Goal: Task Accomplishment & Management: Manage account settings

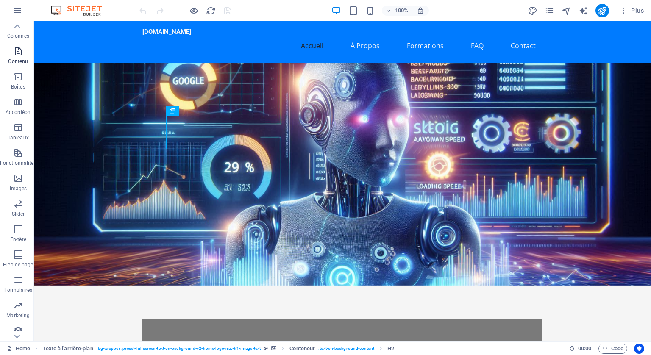
scroll to position [61, 0]
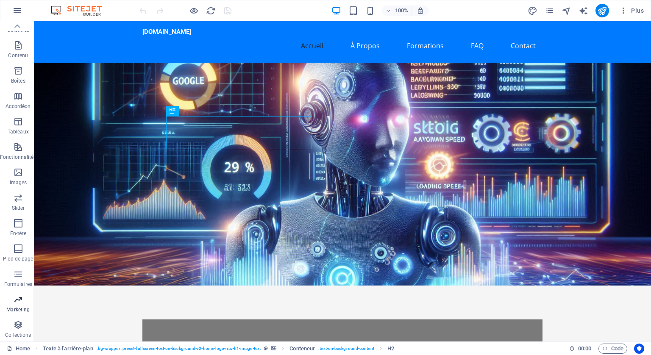
click at [18, 306] on p "Marketing" at bounding box center [17, 309] width 23 height 7
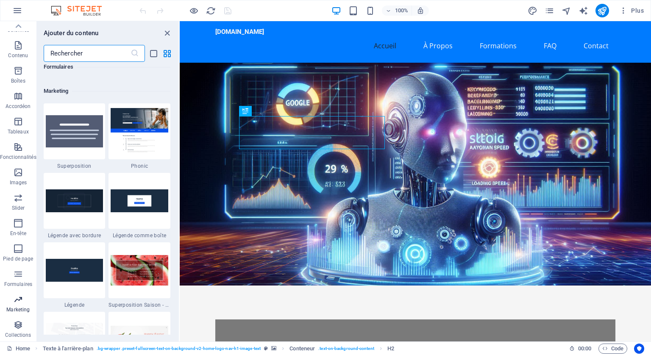
scroll to position [6904, 0]
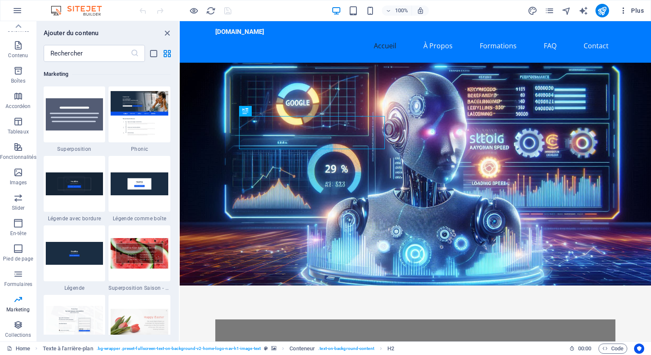
click at [622, 6] on icon "button" at bounding box center [623, 10] width 8 height 8
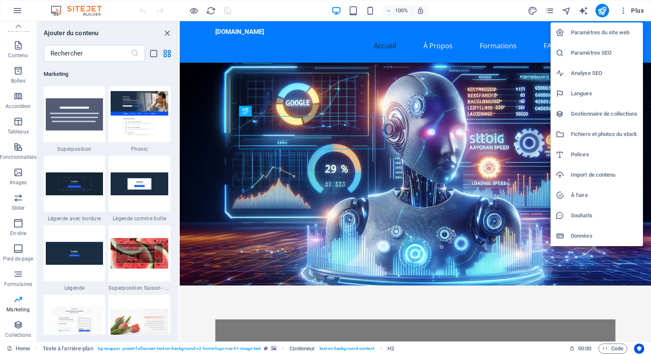
click at [597, 33] on h6 "Paramètres du site web" at bounding box center [604, 33] width 67 height 10
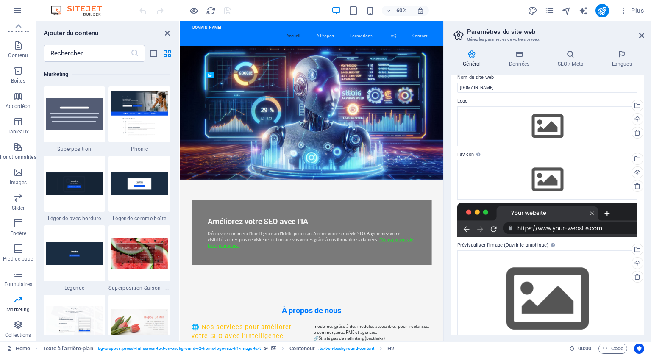
scroll to position [0, 0]
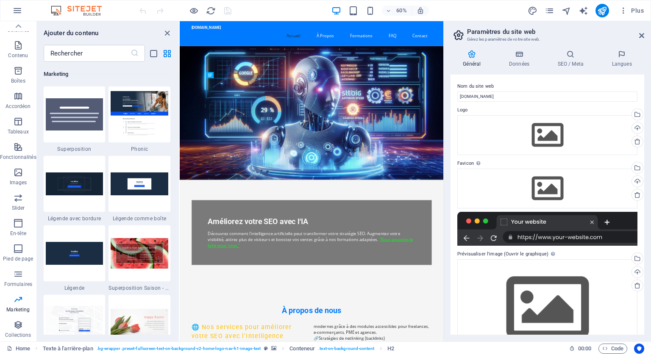
click at [547, 223] on div at bounding box center [547, 229] width 180 height 34
click at [531, 221] on div at bounding box center [547, 229] width 180 height 34
click at [530, 240] on div at bounding box center [547, 229] width 180 height 34
click at [560, 220] on div at bounding box center [547, 229] width 180 height 34
click at [605, 221] on div at bounding box center [547, 229] width 180 height 34
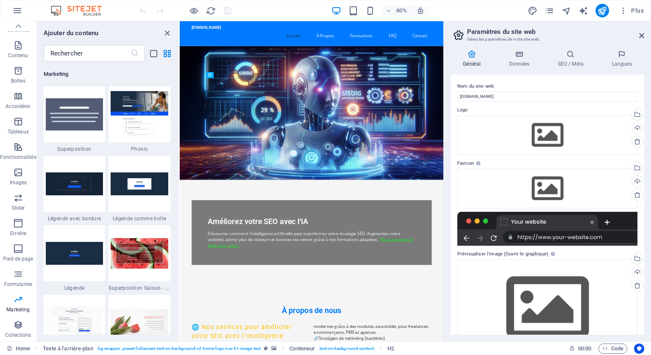
click at [553, 221] on div at bounding box center [547, 229] width 180 height 34
click at [549, 239] on div at bounding box center [547, 229] width 180 height 34
click at [549, 238] on div at bounding box center [547, 229] width 180 height 34
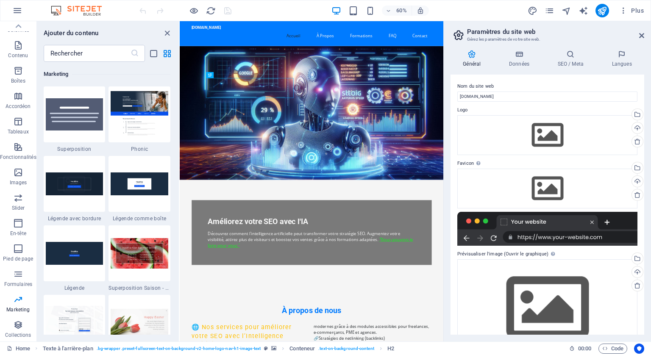
click at [467, 238] on div at bounding box center [547, 229] width 180 height 34
click at [493, 235] on div at bounding box center [547, 229] width 180 height 34
click at [494, 237] on div at bounding box center [547, 229] width 180 height 34
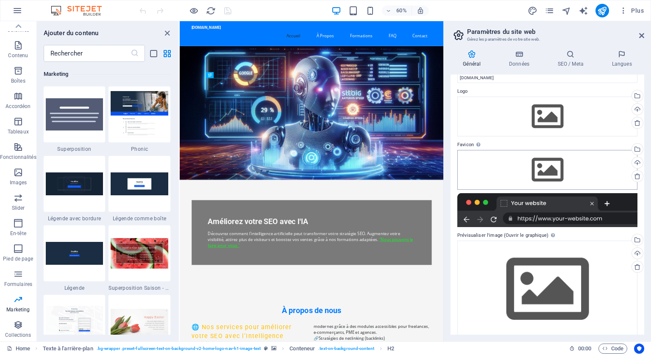
scroll to position [28, 0]
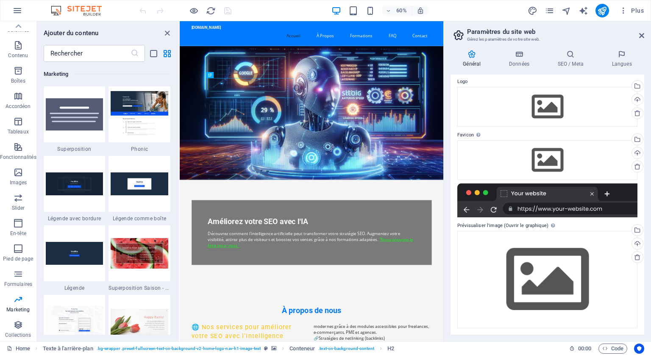
click at [590, 191] on div at bounding box center [547, 201] width 180 height 34
click at [592, 192] on div at bounding box center [547, 201] width 180 height 34
click at [608, 192] on div at bounding box center [547, 201] width 180 height 34
click at [554, 192] on div at bounding box center [547, 201] width 180 height 34
click at [554, 211] on div at bounding box center [547, 201] width 180 height 34
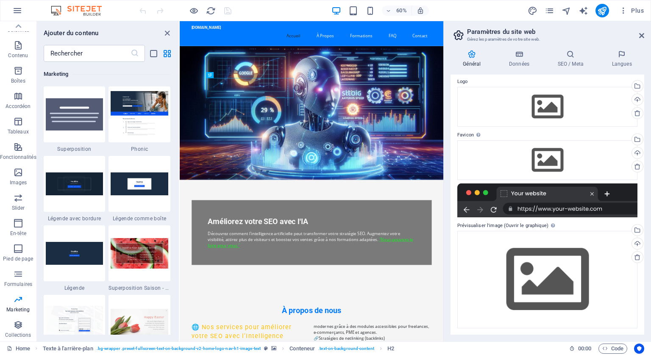
click at [554, 211] on div at bounding box center [547, 201] width 180 height 34
click at [554, 209] on div at bounding box center [547, 201] width 180 height 34
click at [167, 32] on icon "close panel" at bounding box center [167, 33] width 10 height 10
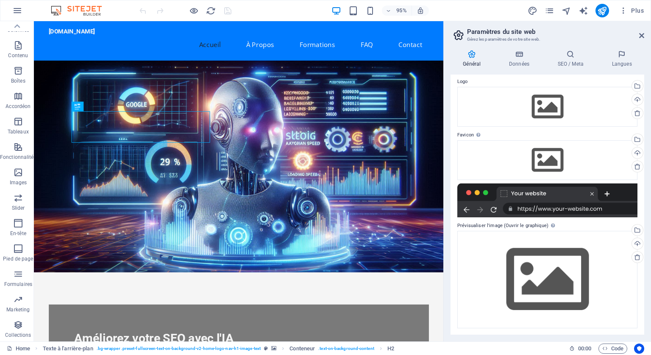
click at [578, 208] on div at bounding box center [547, 201] width 180 height 34
click at [606, 209] on div at bounding box center [547, 201] width 180 height 34
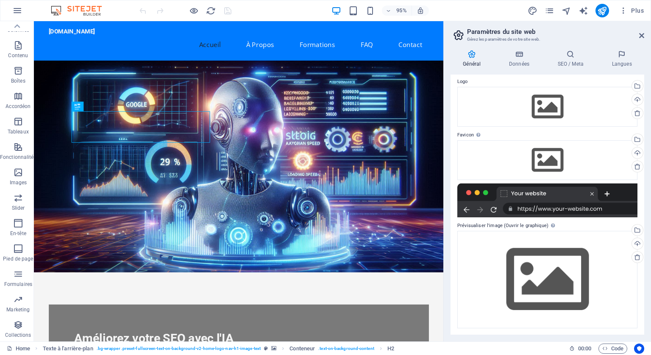
drag, startPoint x: 607, startPoint y: 209, endPoint x: 563, endPoint y: 217, distance: 43.9
click at [563, 217] on div at bounding box center [547, 201] width 180 height 34
click at [549, 209] on div at bounding box center [547, 201] width 180 height 34
drag, startPoint x: 549, startPoint y: 209, endPoint x: 574, endPoint y: 226, distance: 29.9
click at [574, 226] on label "Prévisualiser l'image (Ouvrir le graphique) Cette image sera affichée lorsque l…" at bounding box center [547, 226] width 180 height 10
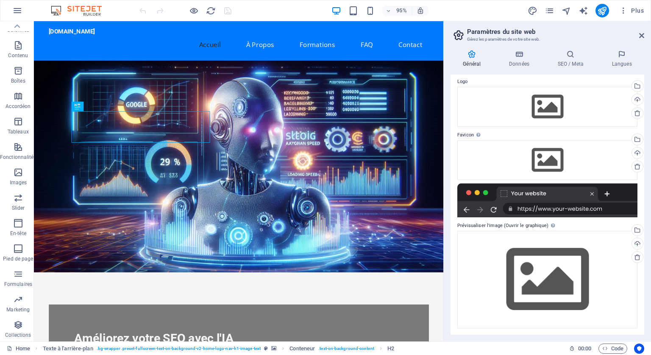
click at [487, 192] on div at bounding box center [547, 201] width 180 height 34
click at [549, 203] on div at bounding box center [547, 201] width 180 height 34
click at [534, 209] on div at bounding box center [547, 201] width 180 height 34
click at [532, 225] on label "Prévisualiser l'image (Ouvrir le graphique) Cette image sera affichée lorsque l…" at bounding box center [547, 226] width 180 height 10
click at [478, 225] on label "Prévisualiser l'image (Ouvrir le graphique) Cette image sera affichée lorsque l…" at bounding box center [547, 226] width 180 height 10
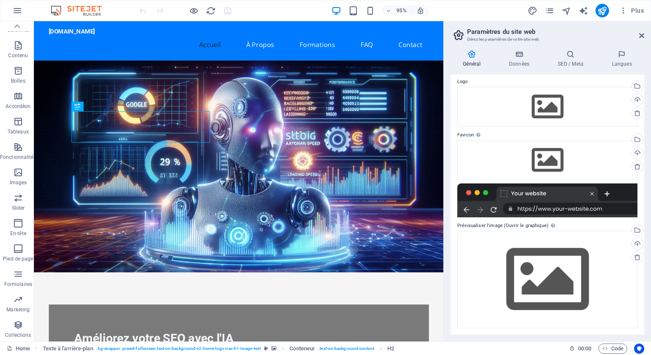
click at [567, 209] on div at bounding box center [547, 201] width 180 height 34
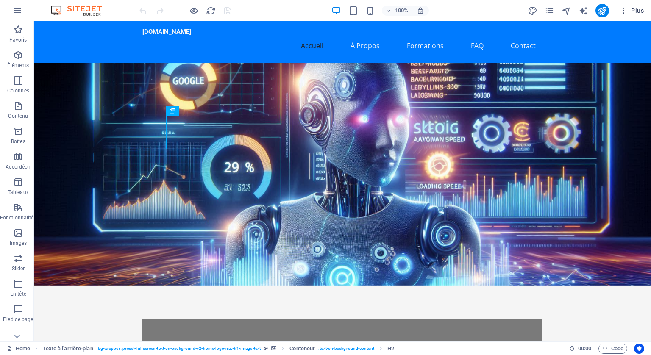
click at [638, 8] on span "Plus" at bounding box center [631, 10] width 25 height 8
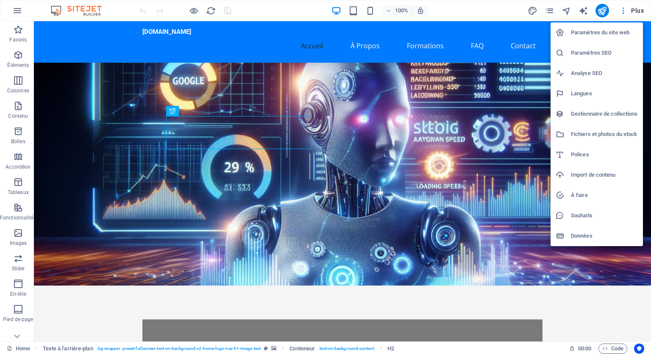
click at [578, 34] on h6 "Paramètres du site web" at bounding box center [604, 33] width 67 height 10
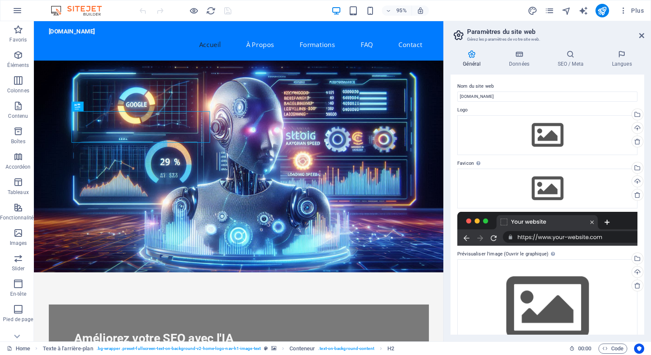
click at [565, 235] on div at bounding box center [547, 229] width 180 height 34
click at [516, 55] on icon at bounding box center [519, 54] width 45 height 8
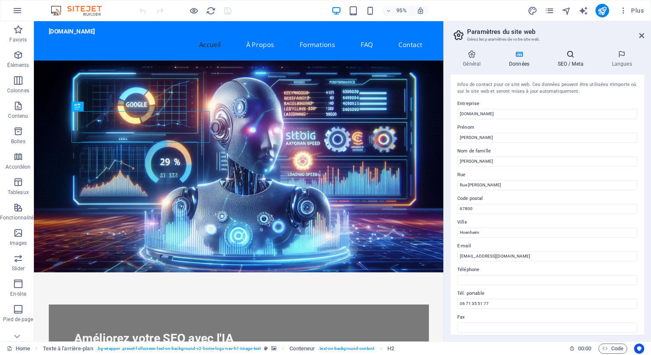
click at [571, 54] on icon at bounding box center [570, 54] width 51 height 8
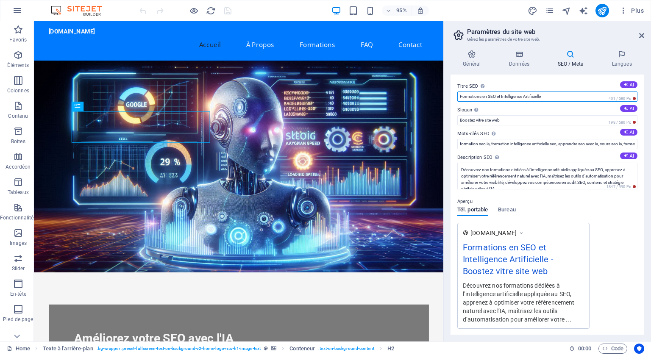
drag, startPoint x: 545, startPoint y: 94, endPoint x: 461, endPoint y: 95, distance: 84.4
click at [461, 95] on input "Formations en SEO et Intelligence Artificielle" at bounding box center [547, 97] width 180 height 10
click at [621, 54] on icon at bounding box center [621, 54] width 45 height 8
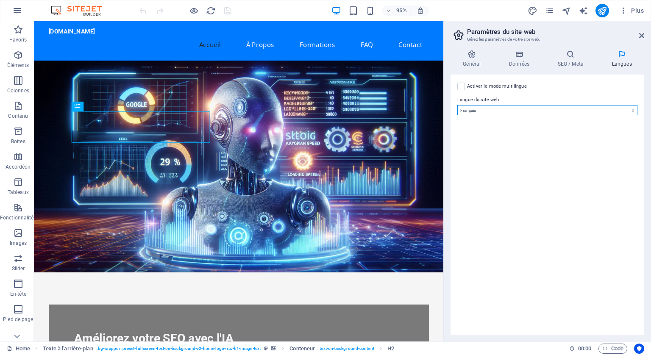
click at [632, 111] on select "Abkhazian Afar Afrikaans Akan Albanais Allemand Amharic Anglais Arabe Aragonese…" at bounding box center [547, 110] width 180 height 10
select select "7"
click at [457, 105] on select "Abkhazian Afar Afrikaans Akan Albanais Allemand Amharic Anglais Arabe Aragonese…" at bounding box center [547, 110] width 180 height 10
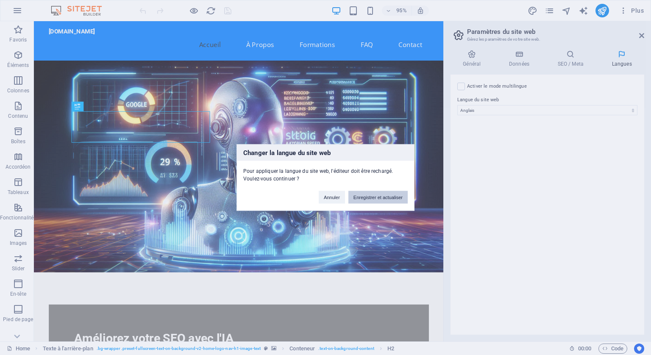
click at [371, 195] on button "Enregistrer et actualiser" at bounding box center [377, 197] width 59 height 13
checkbox input "false"
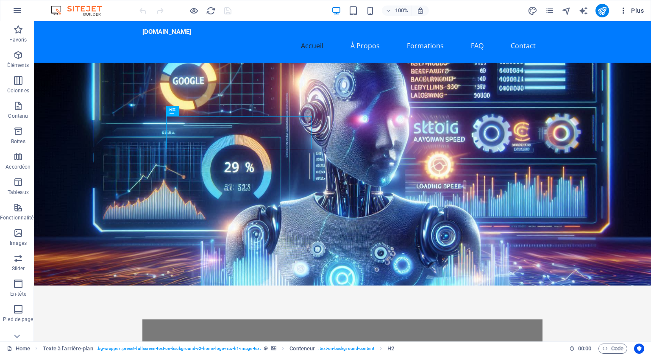
click at [632, 8] on span "Plus" at bounding box center [631, 10] width 25 height 8
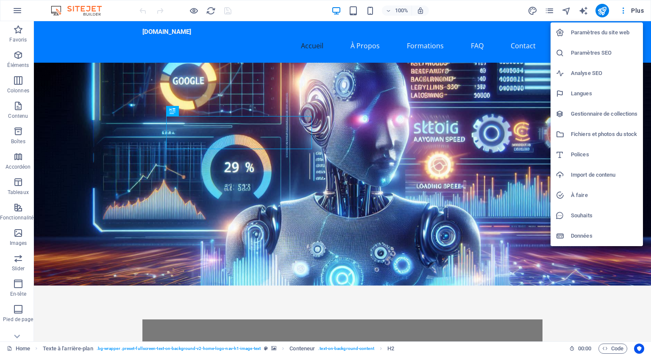
click at [582, 93] on h6 "Langues" at bounding box center [604, 94] width 67 height 10
select select "7"
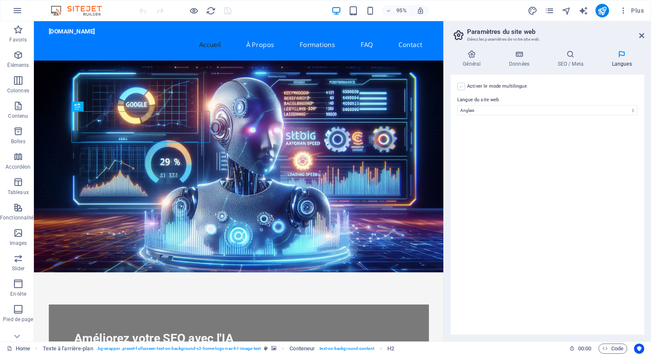
click at [462, 85] on label at bounding box center [461, 87] width 8 height 8
click at [0, 0] on input "Activer le mode multilingue Pour désactiver plusieurs langues, supprimez-les ju…" at bounding box center [0, 0] width 0 height 0
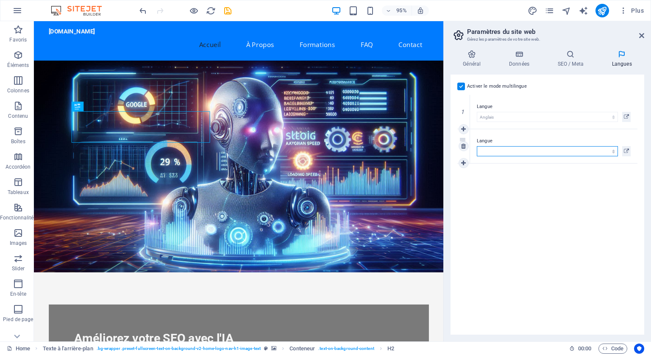
click at [513, 151] on select "Abkhazian Afar Afrikaans Akan Albanais Allemand Amharic Anglais Arabe Aragonese…" at bounding box center [547, 151] width 141 height 10
select select "5"
click at [477, 146] on select "Abkhazian Afar Afrikaans Akan Albanais Allemand Amharic Anglais Arabe Aragonese…" at bounding box center [547, 151] width 141 height 10
drag, startPoint x: 626, startPoint y: 148, endPoint x: 564, endPoint y: 125, distance: 65.6
click at [564, 125] on div "Langue Abkhazian Afar Afrikaans Akan Albanais Allemand Amharic Anglais Arabe Ar…" at bounding box center [553, 112] width 167 height 34
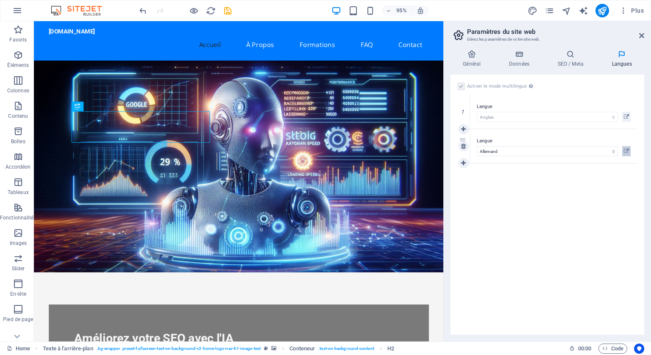
click at [628, 149] on icon at bounding box center [626, 151] width 5 height 10
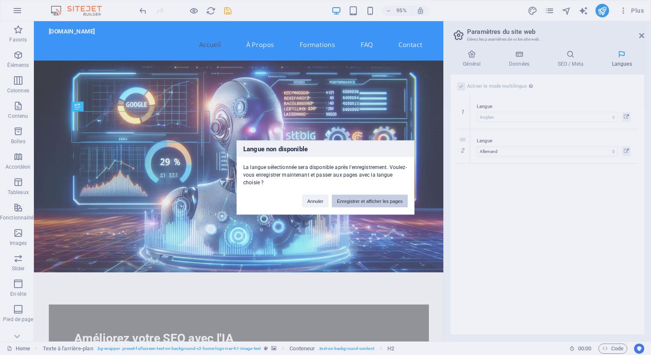
click at [382, 198] on button "Enregistrer et afficher les pages" at bounding box center [370, 201] width 76 height 13
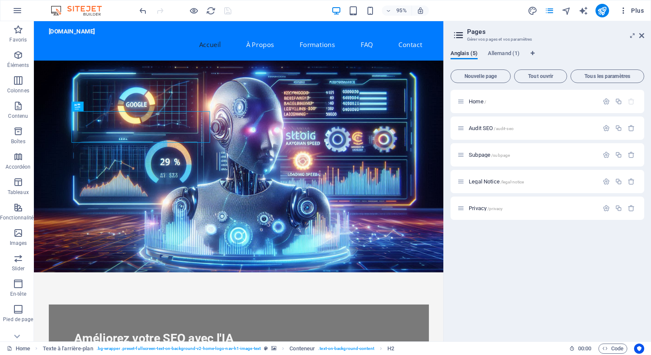
click at [624, 10] on icon "button" at bounding box center [623, 10] width 8 height 8
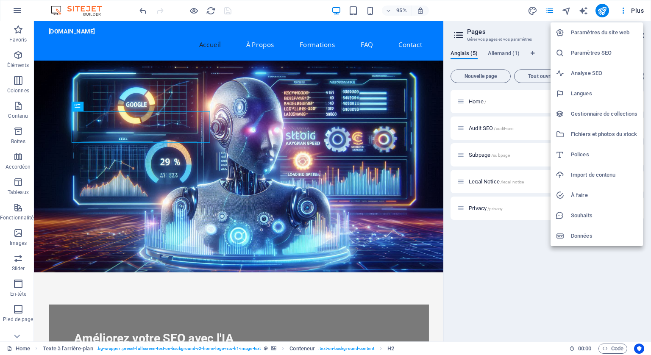
click at [575, 92] on h6 "Langues" at bounding box center [604, 94] width 67 height 10
select select "7"
select select "5"
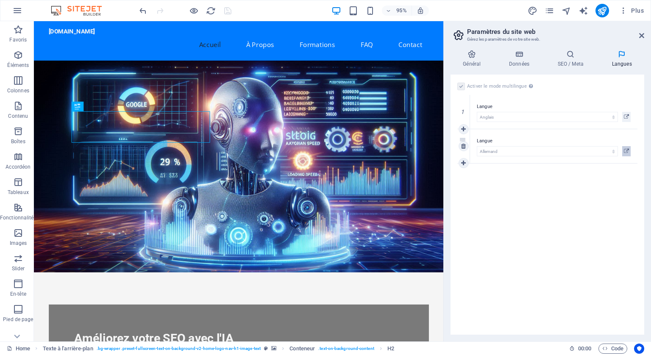
click at [628, 147] on icon at bounding box center [626, 151] width 5 height 10
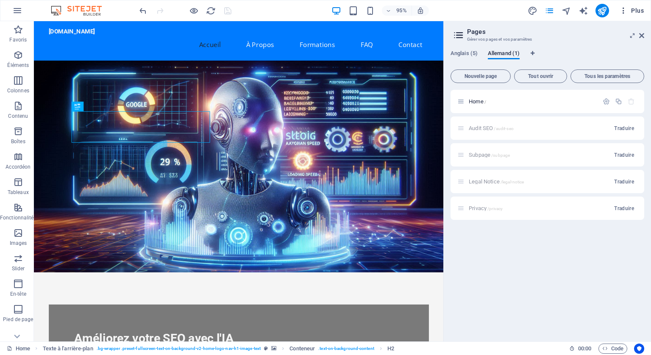
click at [631, 8] on span "Plus" at bounding box center [631, 10] width 25 height 8
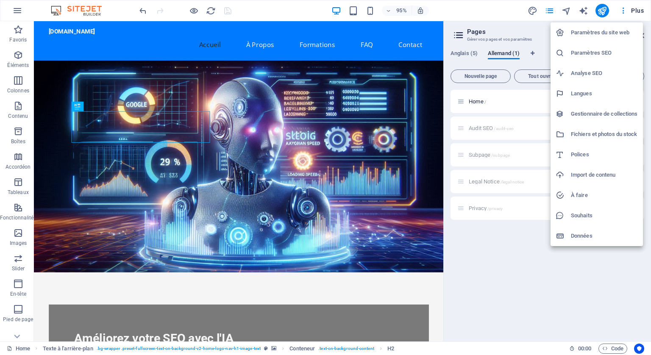
click at [602, 5] on div at bounding box center [325, 177] width 651 height 355
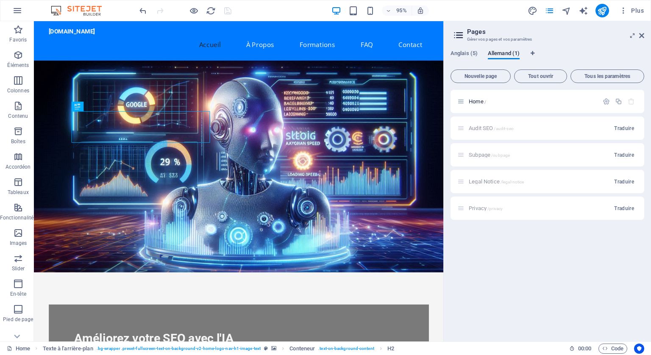
click at [602, 15] on button "publish" at bounding box center [603, 11] width 14 height 14
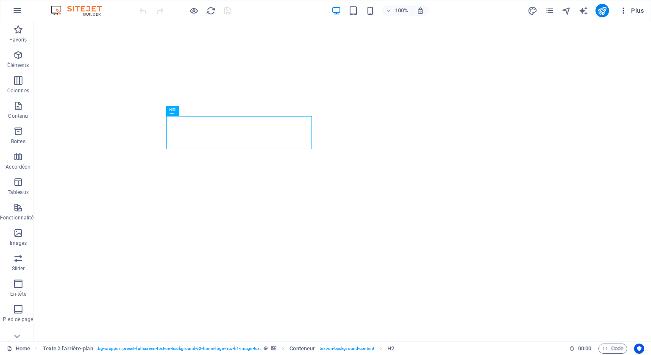
click at [624, 11] on icon "button" at bounding box center [623, 10] width 8 height 8
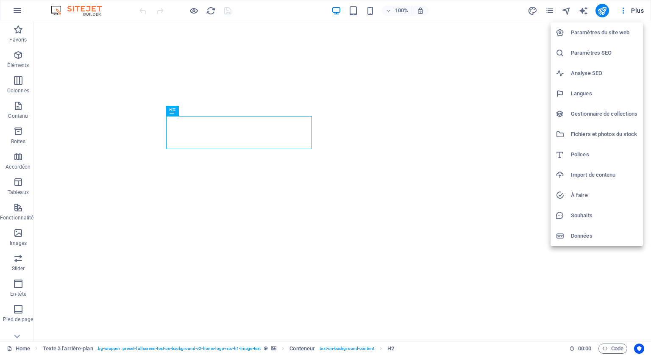
click at [578, 92] on h6 "Langues" at bounding box center [604, 94] width 67 height 10
select select "7"
select select "5"
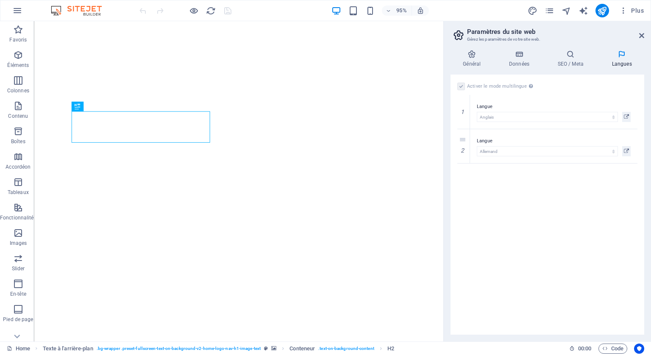
click at [460, 86] on label at bounding box center [461, 87] width 8 height 8
click at [465, 145] on icon at bounding box center [463, 146] width 5 height 6
click at [461, 81] on div "Activer le mode multilingue Pour désactiver plusieurs langues, supprimez-les ju…" at bounding box center [547, 86] width 180 height 10
click at [465, 86] on label at bounding box center [461, 87] width 8 height 8
click at [0, 0] on input "Activer le mode multilingue Pour désactiver plusieurs langues, supprimez-les ju…" at bounding box center [0, 0] width 0 height 0
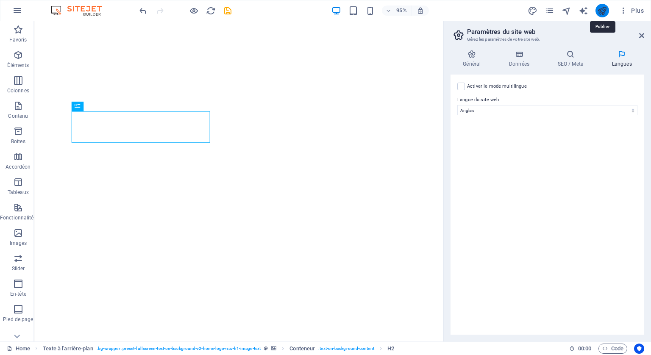
click at [600, 8] on icon "publish" at bounding box center [602, 11] width 10 height 10
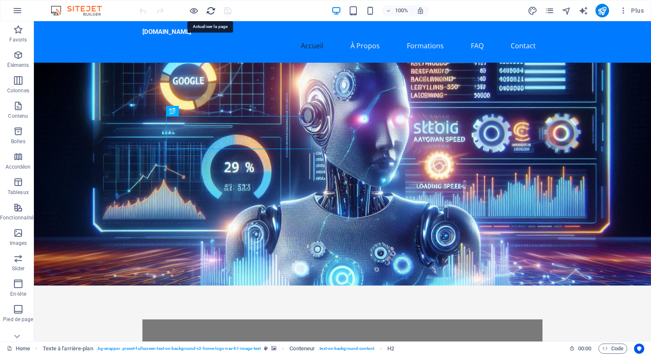
click at [208, 8] on icon "reload" at bounding box center [211, 11] width 10 height 10
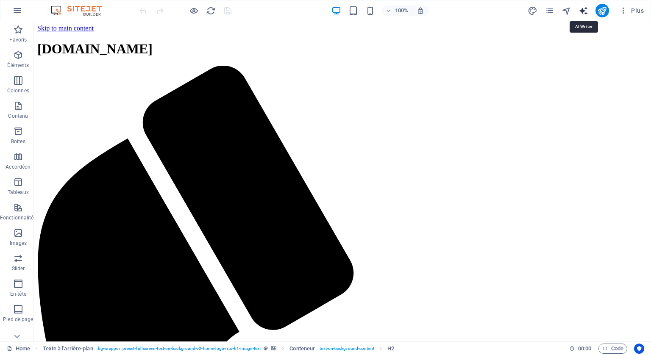
click at [583, 8] on icon "text_generator" at bounding box center [584, 11] width 10 height 10
select select "English"
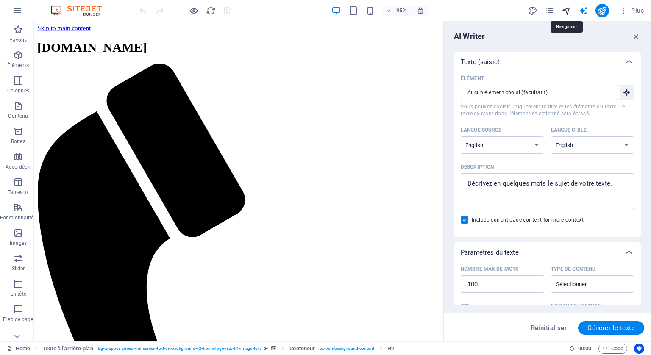
click at [567, 8] on icon "navigator" at bounding box center [567, 11] width 10 height 10
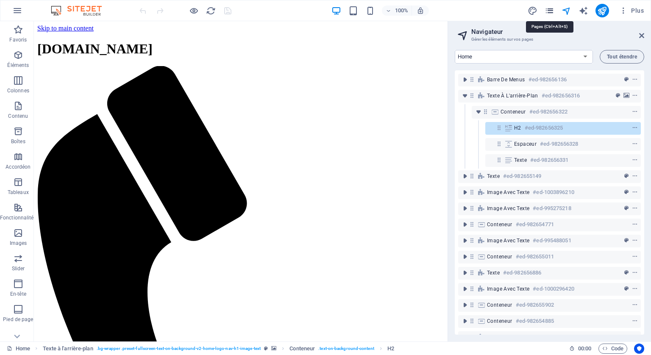
click at [549, 8] on icon "pages" at bounding box center [550, 11] width 10 height 10
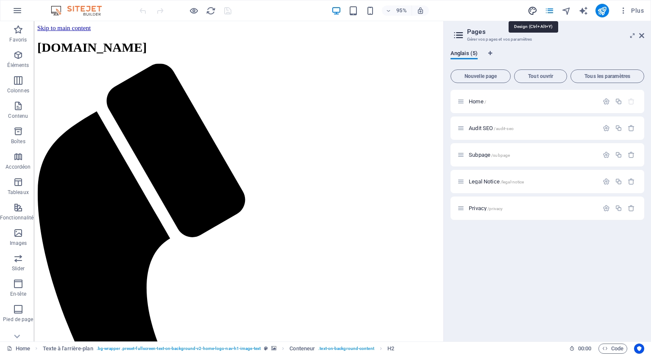
click at [531, 6] on icon "design" at bounding box center [533, 11] width 10 height 10
select select "px"
select select "200"
select select "px"
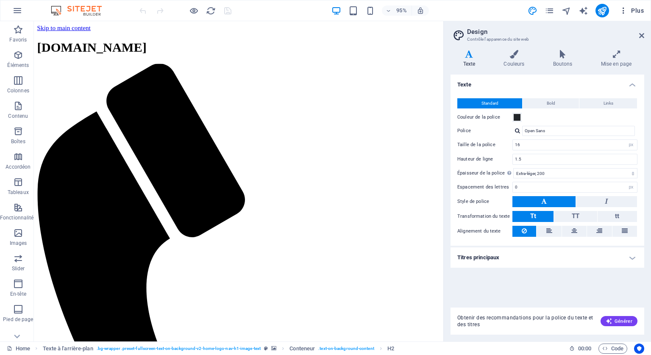
click at [621, 8] on icon "button" at bounding box center [623, 10] width 8 height 8
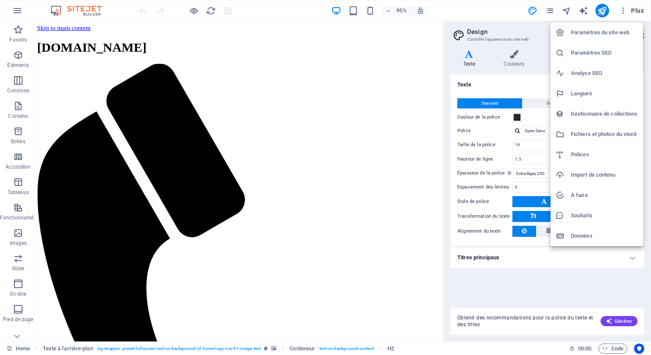
click at [592, 31] on h6 "Paramètres du site web" at bounding box center [604, 33] width 67 height 10
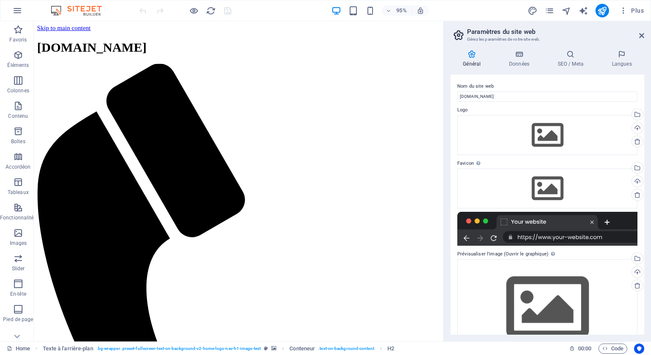
click at [590, 235] on div at bounding box center [547, 229] width 180 height 34
click at [534, 220] on div at bounding box center [547, 229] width 180 height 34
drag, startPoint x: 527, startPoint y: 94, endPoint x: 459, endPoint y: 93, distance: 68.3
click at [459, 93] on input "[DOMAIN_NAME]" at bounding box center [547, 97] width 180 height 10
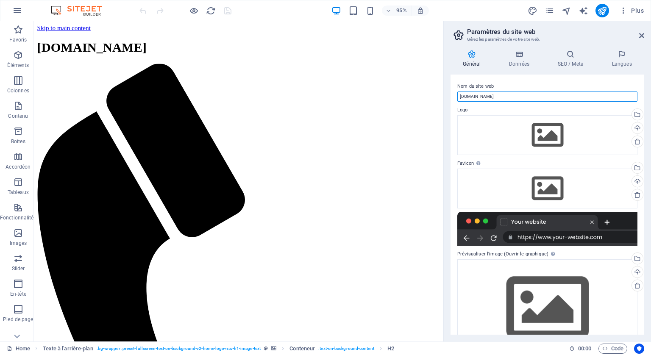
paste input "Améliorer Votre SEO Avec l'IA"
type input "Améliorer Votre SEO Avec l'IA"
click at [570, 238] on div at bounding box center [547, 229] width 180 height 34
click at [602, 5] on button "publish" at bounding box center [603, 11] width 14 height 14
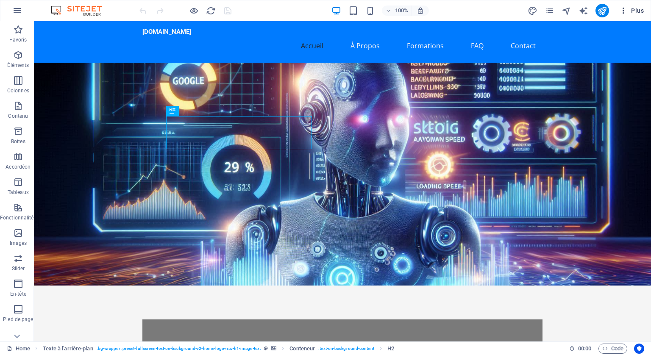
click at [622, 8] on icon "button" at bounding box center [623, 10] width 8 height 8
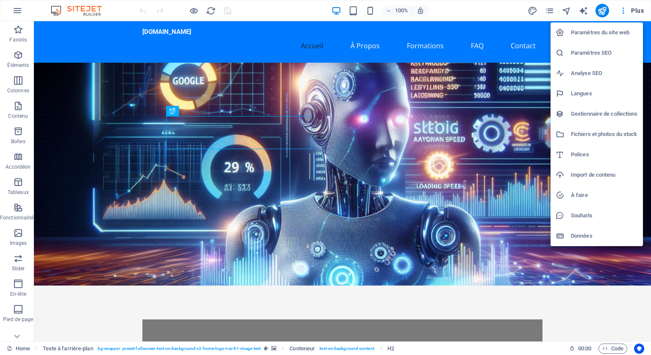
click at [591, 31] on h6 "Paramètres du site web" at bounding box center [604, 33] width 67 height 10
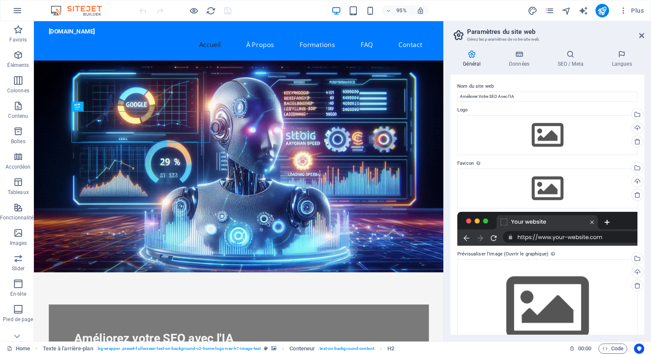
click at [534, 223] on div at bounding box center [547, 229] width 180 height 34
click at [535, 222] on div at bounding box center [547, 229] width 180 height 34
click at [591, 223] on div at bounding box center [547, 229] width 180 height 34
click at [592, 222] on div at bounding box center [547, 229] width 180 height 34
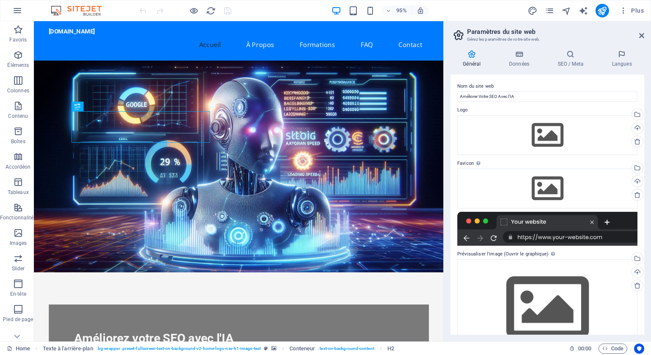
click at [592, 222] on div at bounding box center [547, 229] width 180 height 34
click at [592, 221] on div at bounding box center [547, 229] width 180 height 34
click at [484, 220] on div at bounding box center [547, 229] width 180 height 34
click at [481, 220] on div at bounding box center [547, 229] width 180 height 34
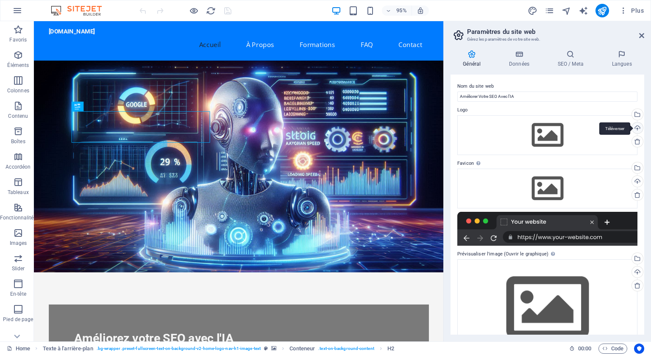
click at [634, 123] on div "Téléverser" at bounding box center [636, 129] width 13 height 13
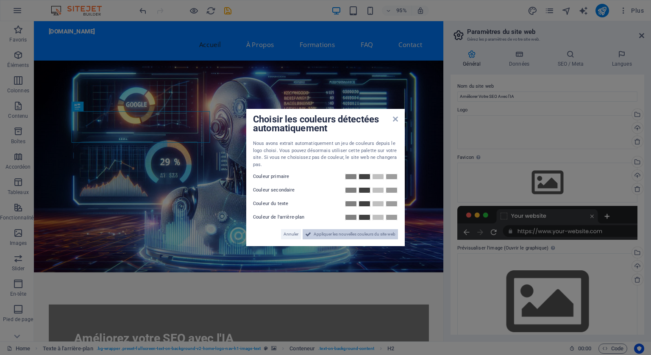
click at [356, 235] on span "Appliquer les nouvelles couleurs du site web" at bounding box center [355, 234] width 82 height 10
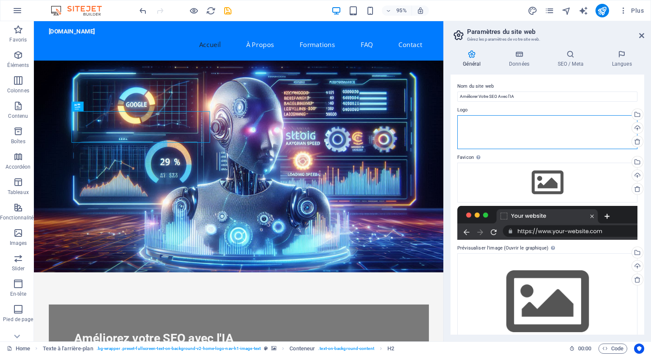
click at [510, 131] on div "Glissez les fichiers ici, cliquez pour choisir les fichiers ou sélectionnez les…" at bounding box center [547, 132] width 180 height 34
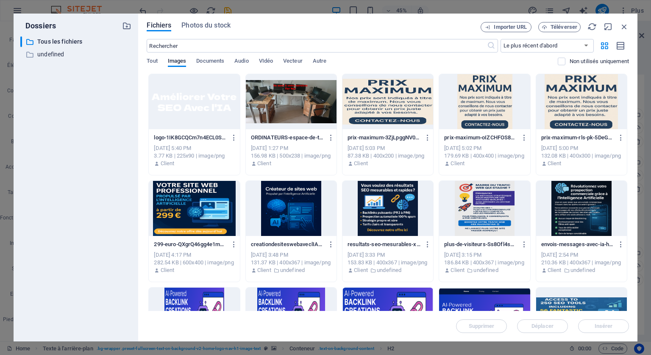
click at [207, 96] on div at bounding box center [194, 101] width 91 height 55
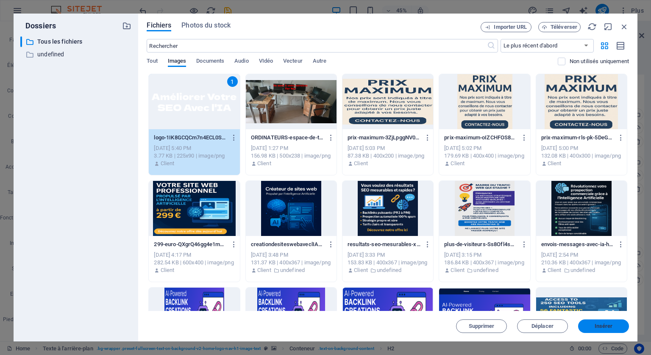
click at [597, 325] on span "Insérer" at bounding box center [604, 326] width 18 height 5
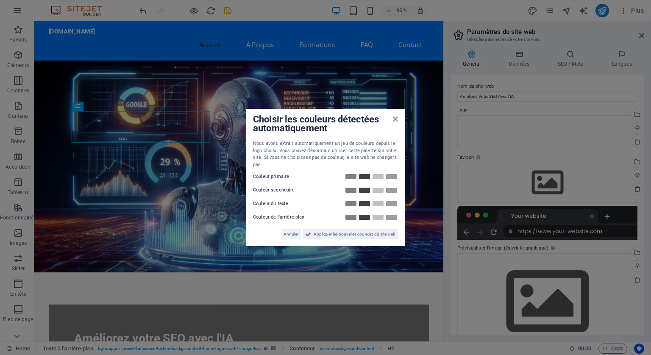
click at [268, 201] on label "Couleur du texte" at bounding box center [278, 204] width 51 height 10
click at [357, 234] on span "Appliquer les nouvelles couleurs du site web" at bounding box center [355, 234] width 82 height 10
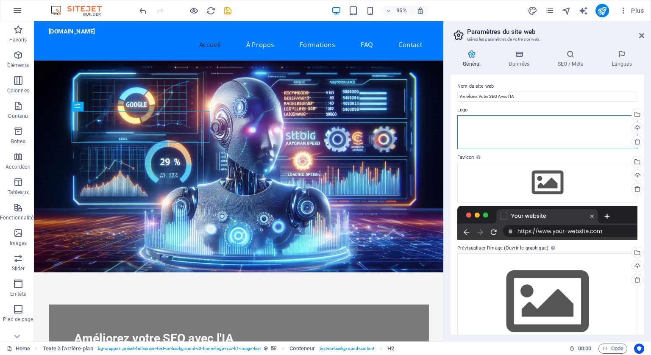
click at [585, 128] on div "Glissez les fichiers ici, cliquez pour choisir les fichiers ou sélectionnez les…" at bounding box center [547, 132] width 180 height 34
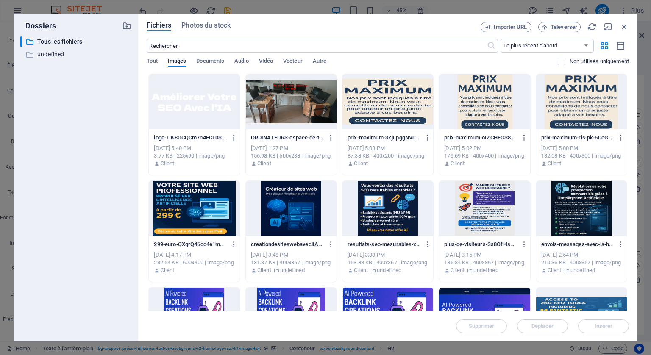
click at [228, 109] on div at bounding box center [194, 101] width 91 height 55
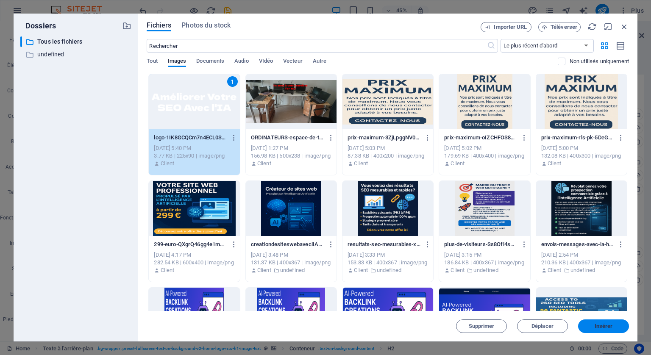
click at [598, 328] on span "Insérer" at bounding box center [604, 326] width 18 height 5
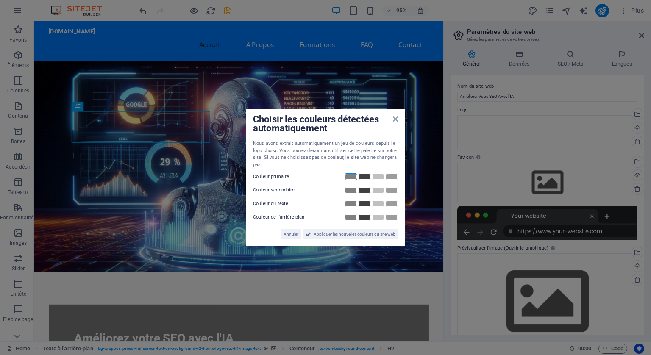
click at [349, 174] on link at bounding box center [351, 176] width 13 height 7
click at [346, 235] on span "Appliquer les nouvelles couleurs du site web" at bounding box center [355, 234] width 82 height 10
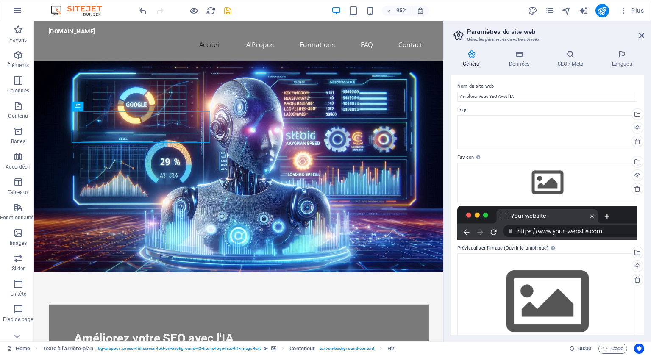
click at [546, 230] on div at bounding box center [547, 223] width 180 height 34
click at [606, 8] on icon "publish" at bounding box center [602, 11] width 10 height 10
